Goal: Information Seeking & Learning: Find specific fact

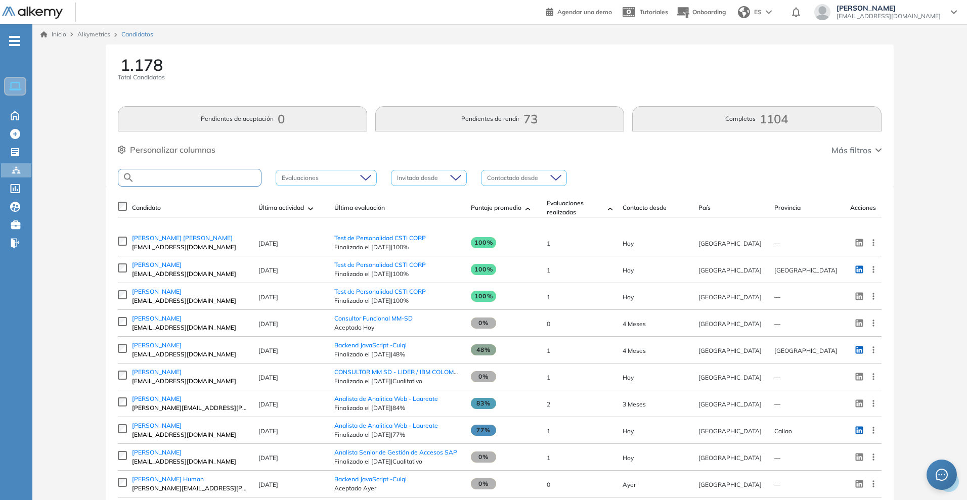
click at [162, 180] on input "text" at bounding box center [198, 178] width 126 height 8
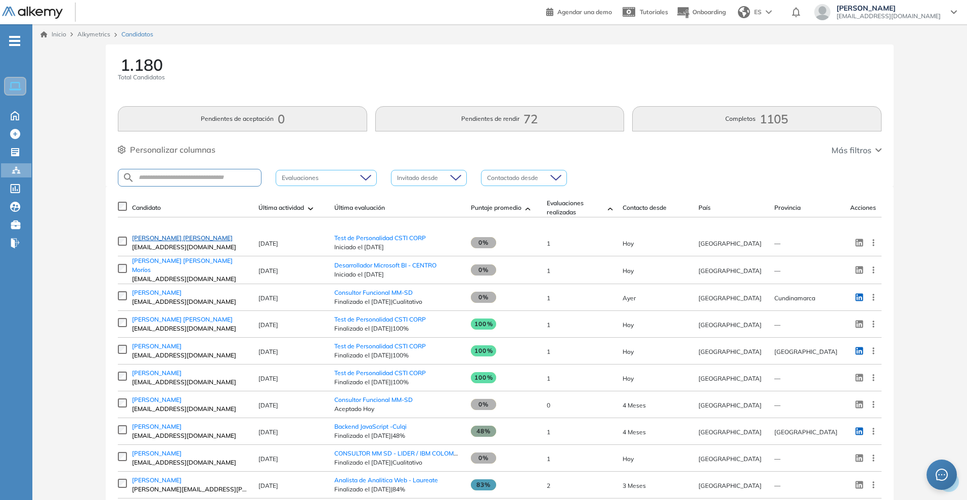
click at [179, 242] on span "Samuel Sanchez Quispe" at bounding box center [182, 238] width 101 height 8
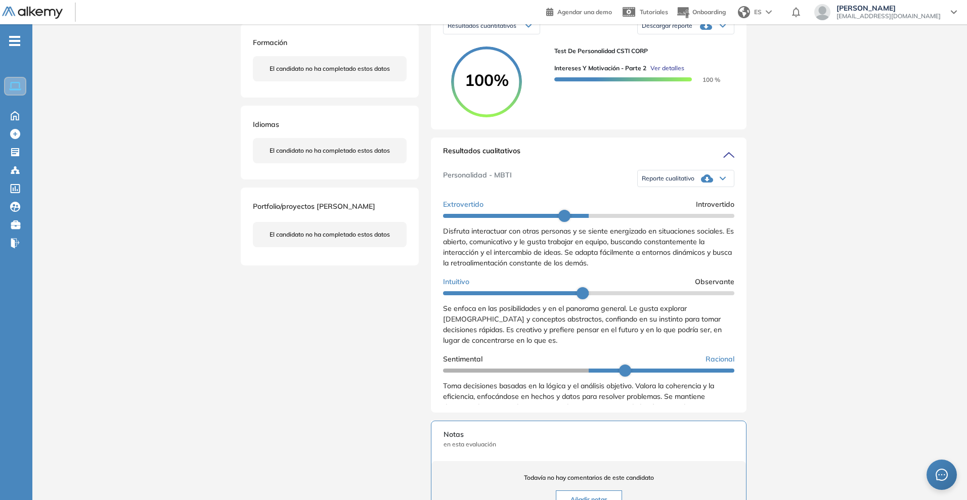
scroll to position [190, 0]
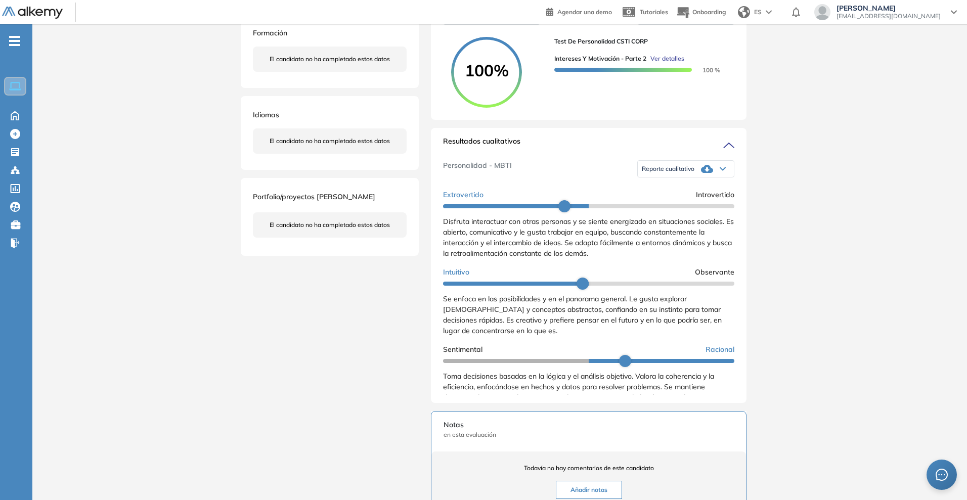
drag, startPoint x: 466, startPoint y: 237, endPoint x: 459, endPoint y: 237, distance: 7.1
click at [464, 237] on span "Disfruta interactuar con otras personas y se siente energizado en situaciones s…" at bounding box center [588, 237] width 291 height 41
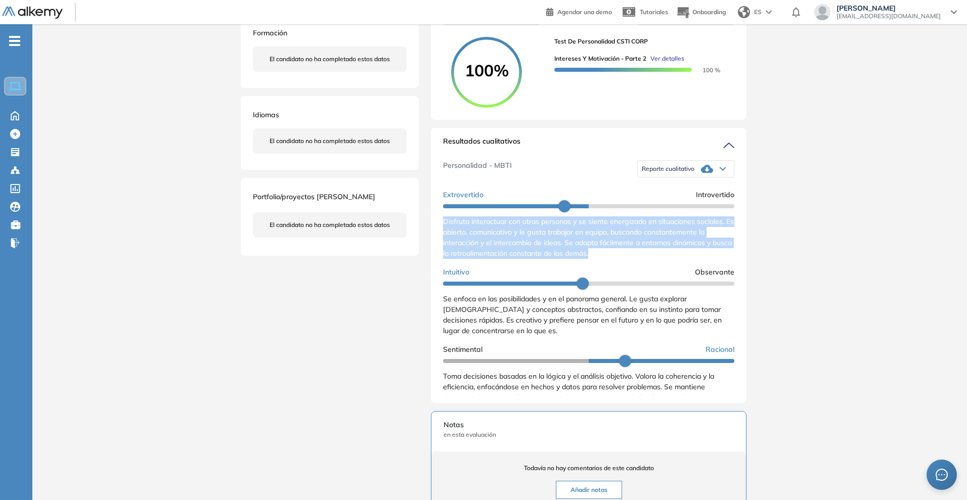
drag, startPoint x: 443, startPoint y: 231, endPoint x: 624, endPoint y: 265, distance: 184.4
click at [624, 265] on div "Resultados cualitativos Personalidad - MBTI Reporte cualitativo Reporte con Afi…" at bounding box center [589, 265] width 316 height 275
copy span "Disfruta interactuar con otras personas y se siente energizado en situaciones s…"
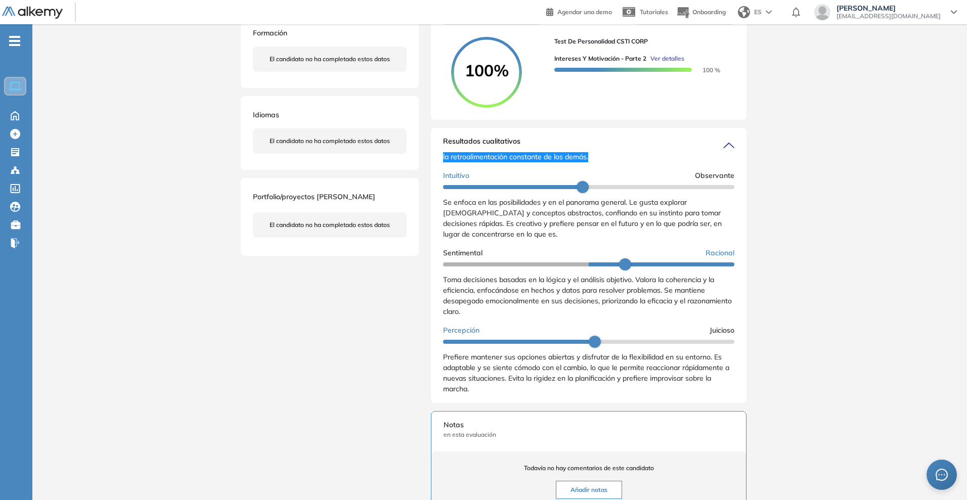
scroll to position [126, 0]
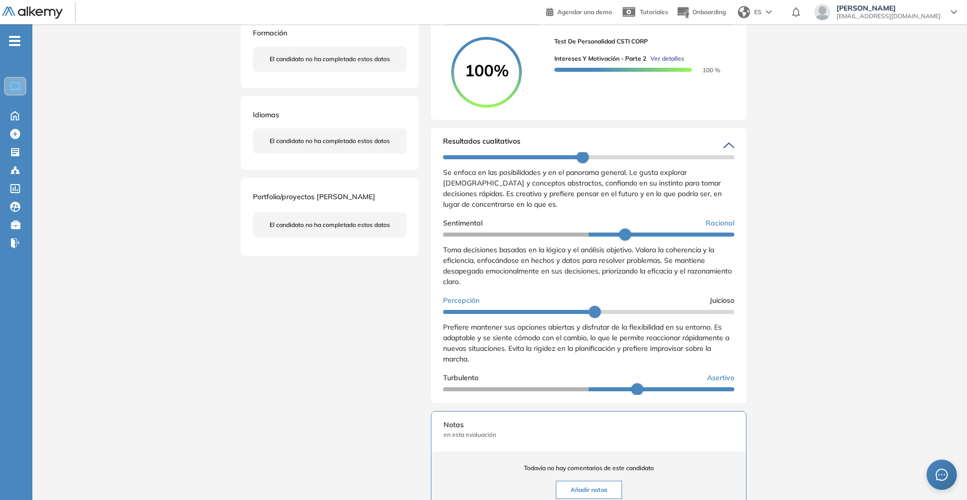
click at [501, 286] on span "Toma decisiones basadas en la lógica y el análisis objetivo. Valora la coherenc…" at bounding box center [587, 265] width 289 height 41
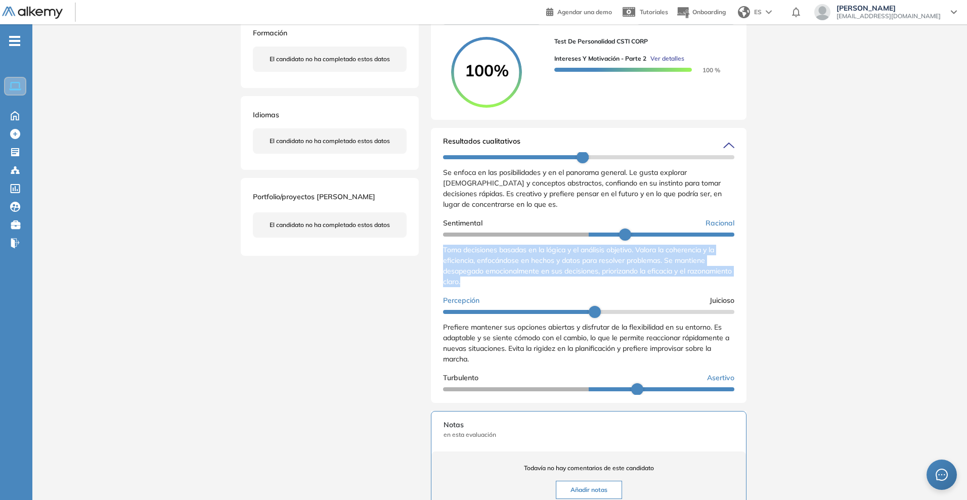
drag, startPoint x: 501, startPoint y: 290, endPoint x: 443, endPoint y: 256, distance: 67.6
click at [443, 256] on div "Toma decisiones basadas en la lógica y el análisis objetivo. Valora la coherenc…" at bounding box center [588, 266] width 291 height 43
copy span "Toma decisiones basadas en la lógica y el análisis objetivo. Valora la coherenc…"
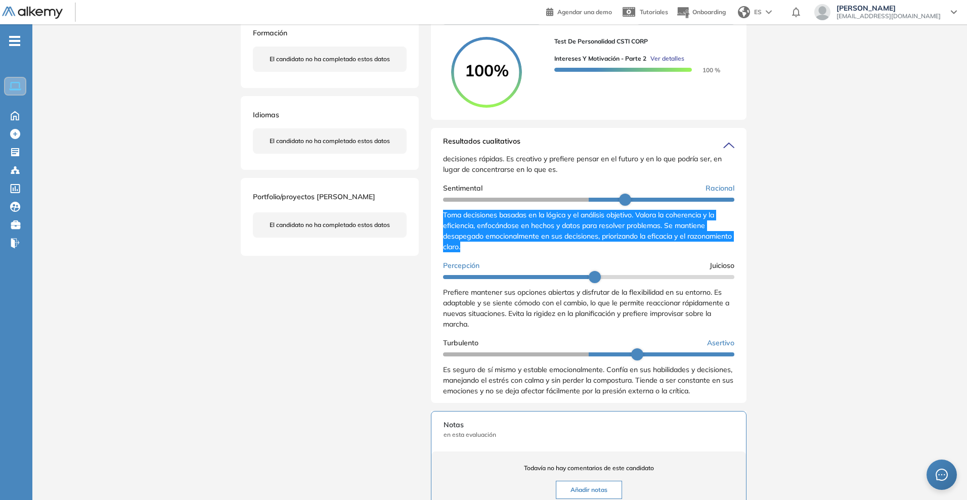
scroll to position [178, 0]
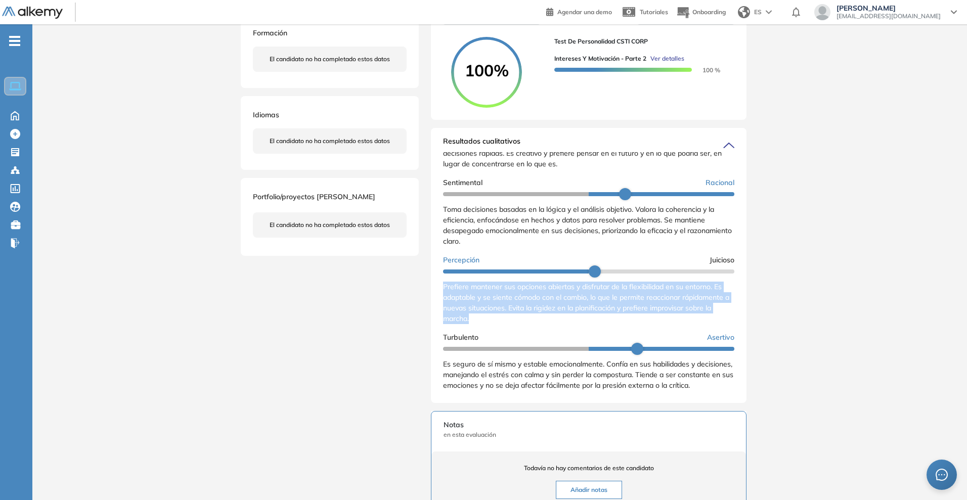
drag, startPoint x: 465, startPoint y: 317, endPoint x: 443, endPoint y: 284, distance: 39.7
click at [443, 284] on div "Resultados cualitativos Personalidad - MBTI Reporte cualitativo Reporte con Afi…" at bounding box center [589, 265] width 316 height 275
copy span "Prefiere mantener sus opciones abiertas y disfrutar de la flexibilidad en su en…"
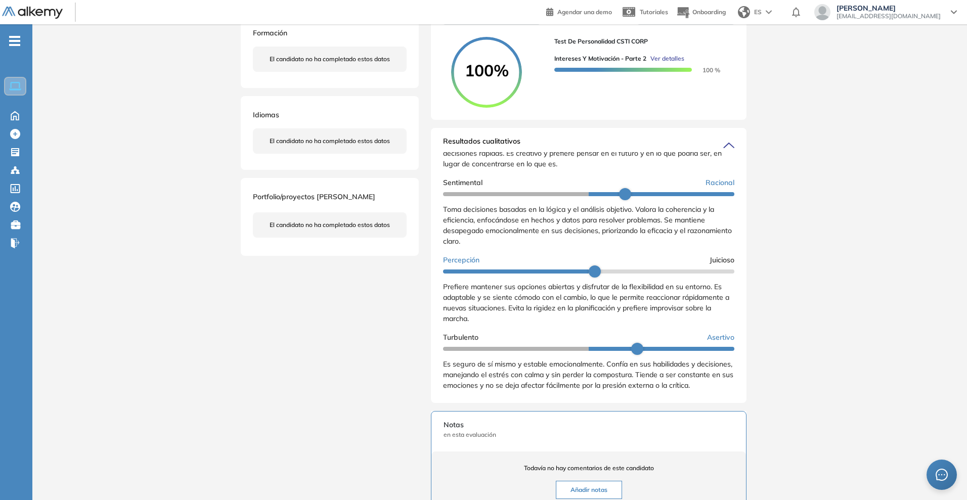
click at [533, 384] on span "Es seguro de sí mismo y estable emocionalmente. Confía en sus habilidades y dec…" at bounding box center [588, 375] width 290 height 30
